Goal: Information Seeking & Learning: Check status

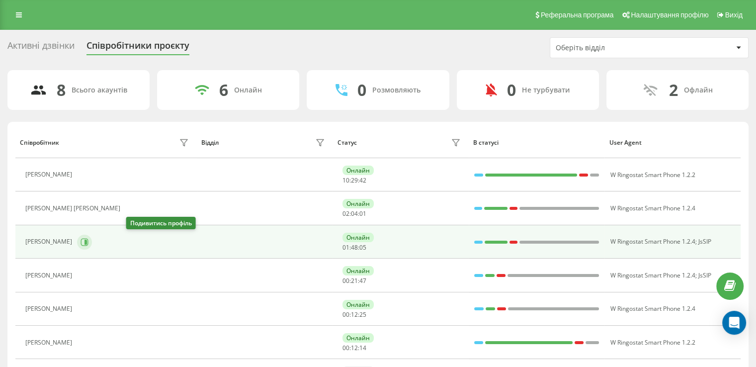
click at [88, 241] on icon at bounding box center [84, 242] width 8 height 8
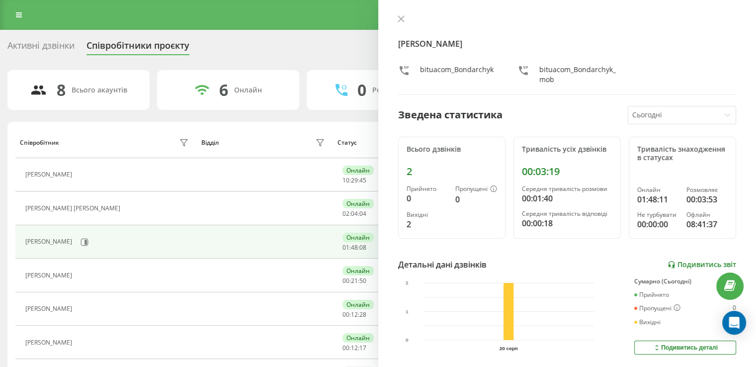
click at [692, 263] on link "Подивитись звіт" at bounding box center [701, 264] width 69 height 8
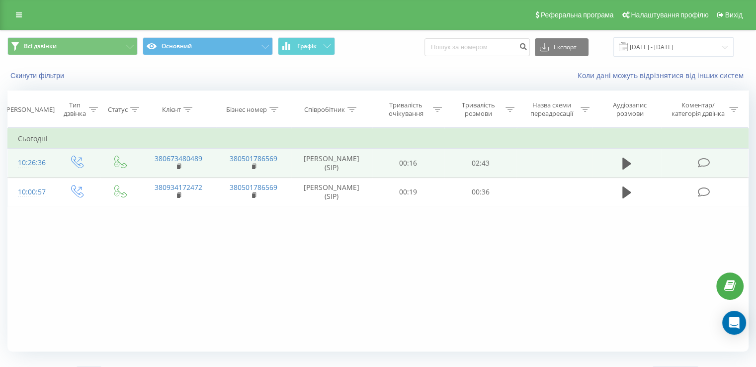
click at [341, 167] on td "[PERSON_NAME] (SIP)" at bounding box center [331, 163] width 81 height 29
click at [535, 166] on td at bounding box center [553, 163] width 75 height 29
click at [704, 163] on icon at bounding box center [703, 163] width 12 height 10
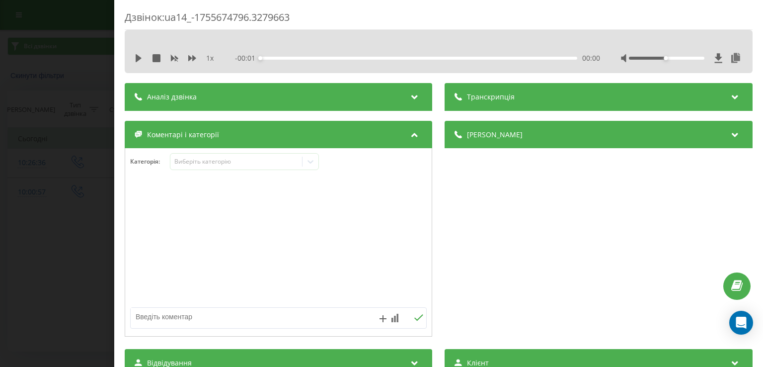
click at [706, 60] on div at bounding box center [682, 58] width 122 height 10
click at [715, 60] on icon at bounding box center [718, 57] width 7 height 9
click at [715, 60] on icon at bounding box center [719, 58] width 8 height 10
click at [715, 55] on icon at bounding box center [718, 57] width 7 height 9
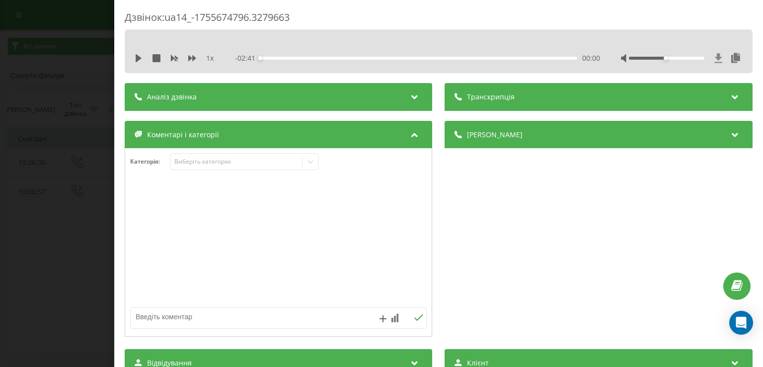
click at [715, 55] on icon at bounding box center [718, 57] width 7 height 9
click at [731, 57] on icon at bounding box center [736, 58] width 12 height 10
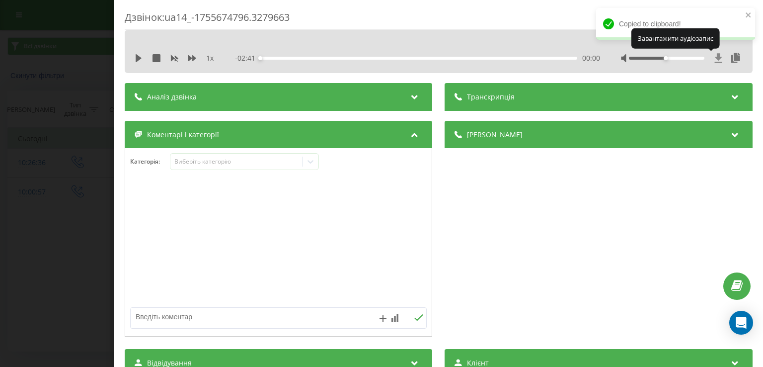
click at [715, 60] on icon at bounding box center [718, 57] width 7 height 9
click at [715, 59] on icon at bounding box center [719, 58] width 8 height 10
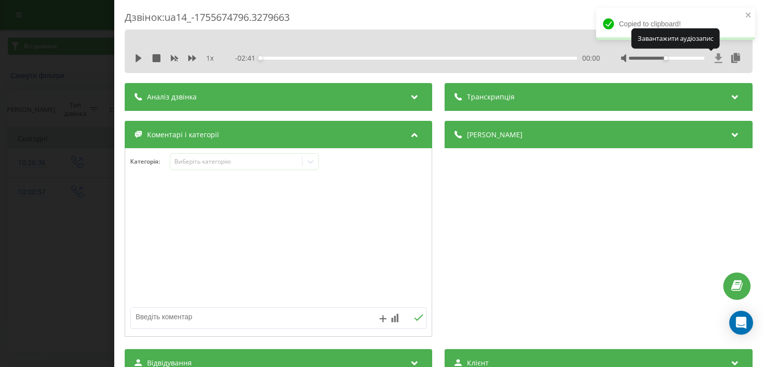
click at [715, 59] on icon at bounding box center [719, 58] width 8 height 10
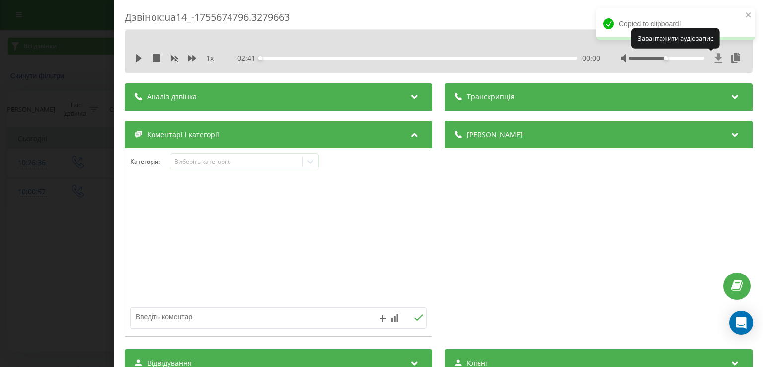
click at [715, 59] on icon at bounding box center [719, 58] width 8 height 10
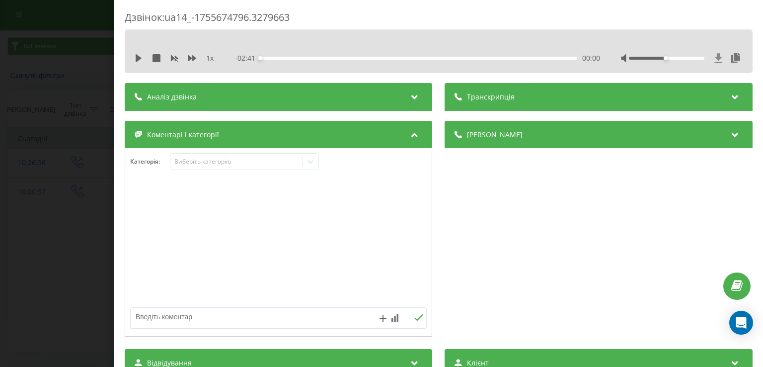
click at [715, 56] on icon at bounding box center [719, 58] width 8 height 10
click at [715, 57] on icon at bounding box center [718, 57] width 7 height 9
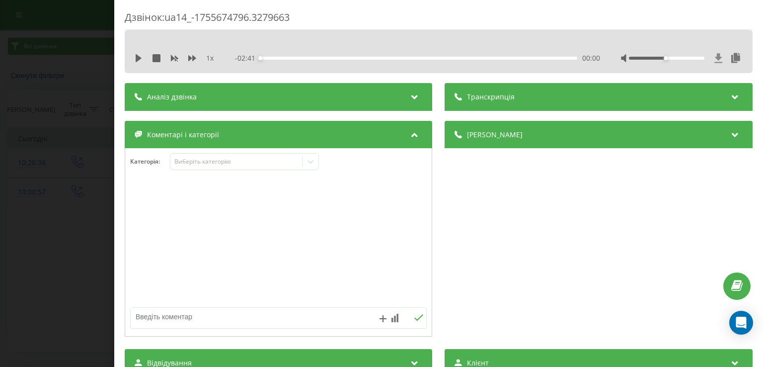
click at [715, 57] on icon at bounding box center [718, 57] width 7 height 9
click at [715, 61] on icon at bounding box center [719, 58] width 8 height 10
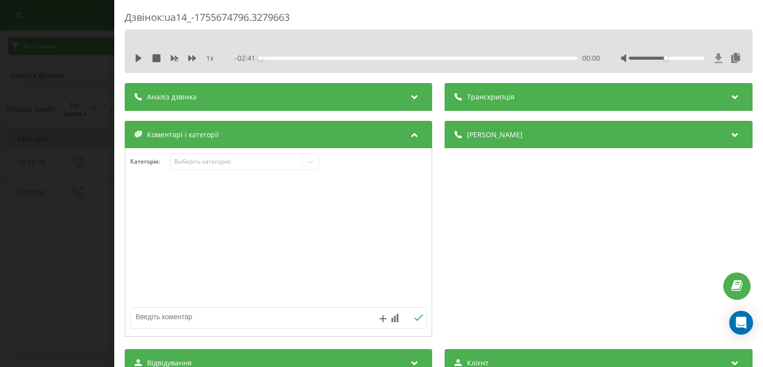
click at [715, 61] on icon at bounding box center [719, 58] width 8 height 10
click at [125, 57] on div "1 x - 02:41 00:00 00:00" at bounding box center [439, 51] width 628 height 43
click at [127, 57] on div "1 x - 02:41 00:00 00:00" at bounding box center [439, 51] width 628 height 43
click at [131, 57] on div "1 x - 02:41 00:00 00:00" at bounding box center [439, 51] width 628 height 43
click at [139, 56] on icon at bounding box center [139, 58] width 6 height 8
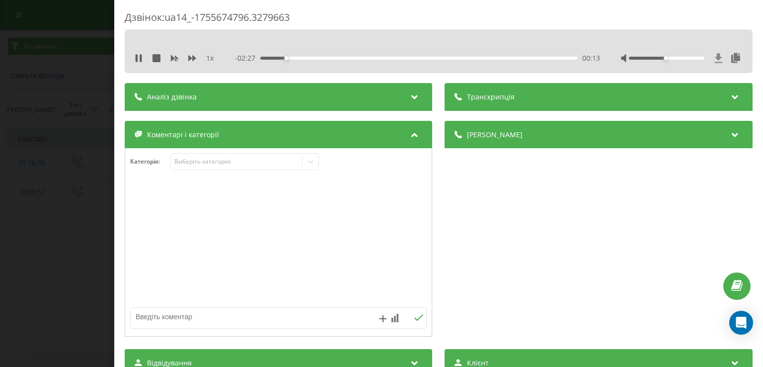
click at [715, 62] on icon at bounding box center [718, 57] width 7 height 9
click at [139, 57] on icon at bounding box center [139, 58] width 8 height 8
